Goal: Task Accomplishment & Management: Manage account settings

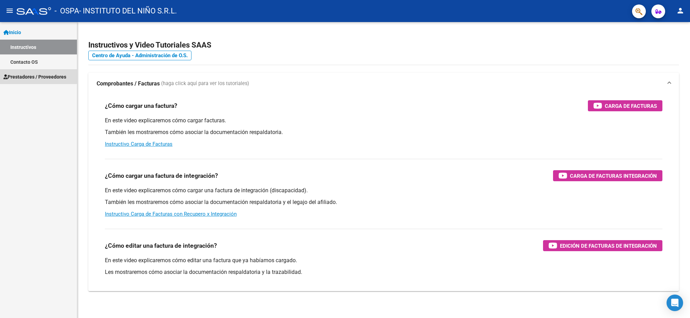
click at [20, 71] on link "Prestadores / Proveedores" at bounding box center [38, 76] width 77 height 15
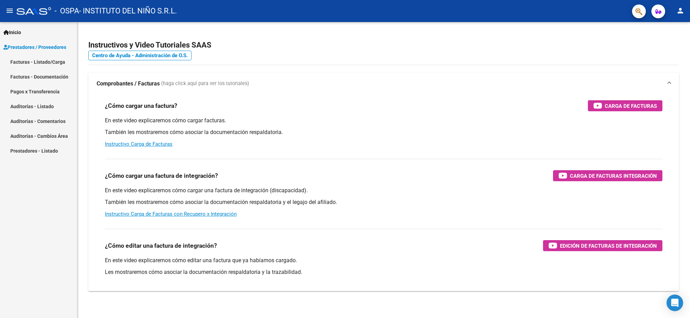
click at [22, 61] on link "Facturas - Listado/Carga" at bounding box center [38, 61] width 77 height 15
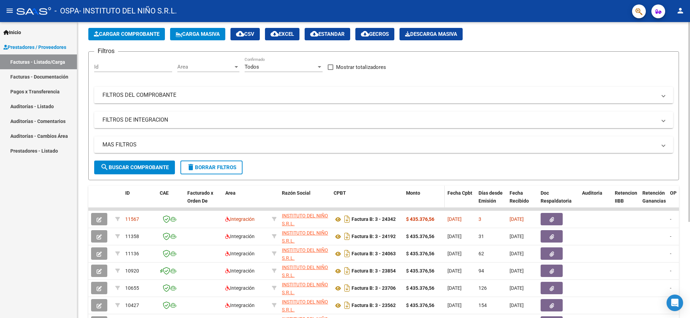
scroll to position [43, 0]
